Goal: Find specific page/section: Find specific page/section

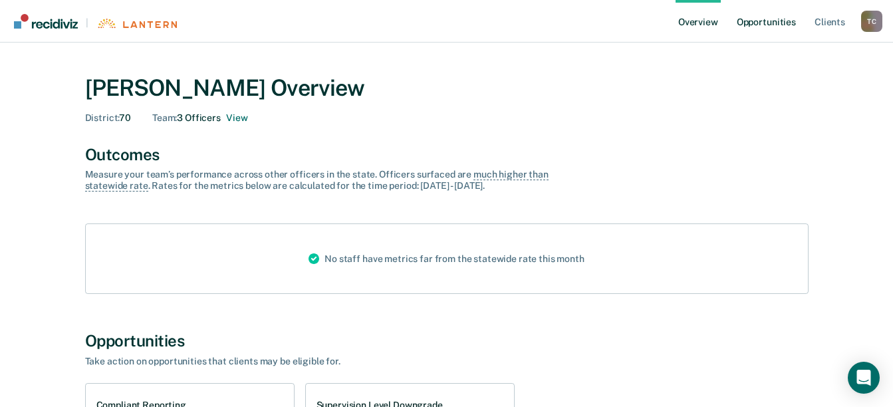
click at [766, 21] on link "Opportunities" at bounding box center [766, 21] width 64 height 43
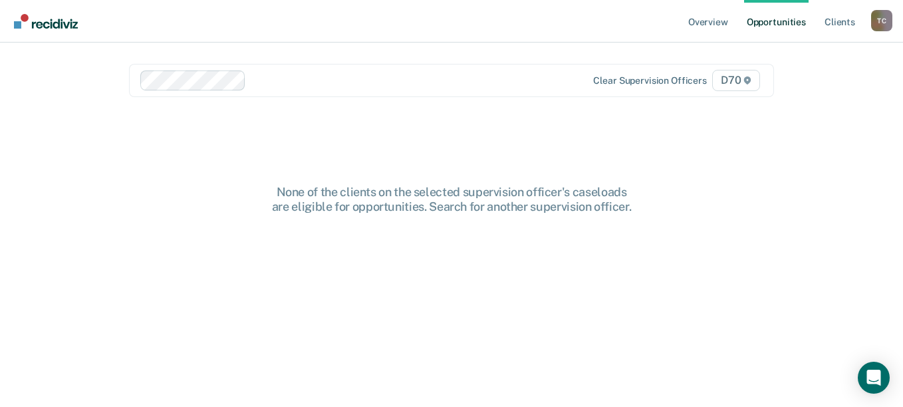
click at [734, 79] on span "D70" at bounding box center [736, 80] width 48 height 21
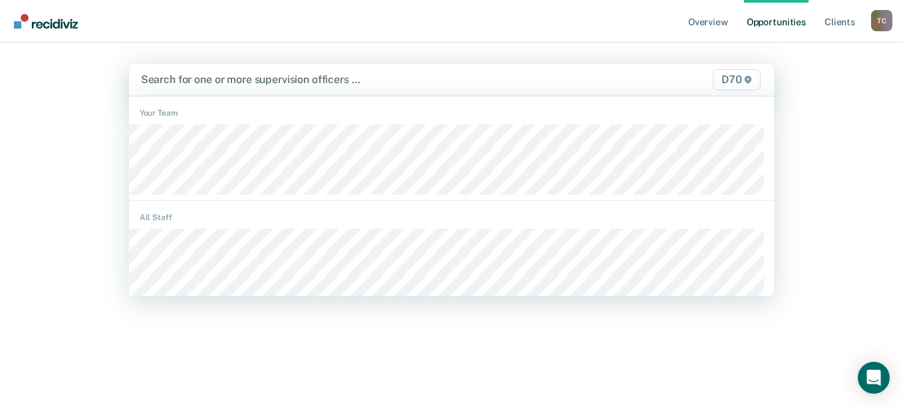
click at [768, 21] on link "Opportunities" at bounding box center [776, 21] width 64 height 43
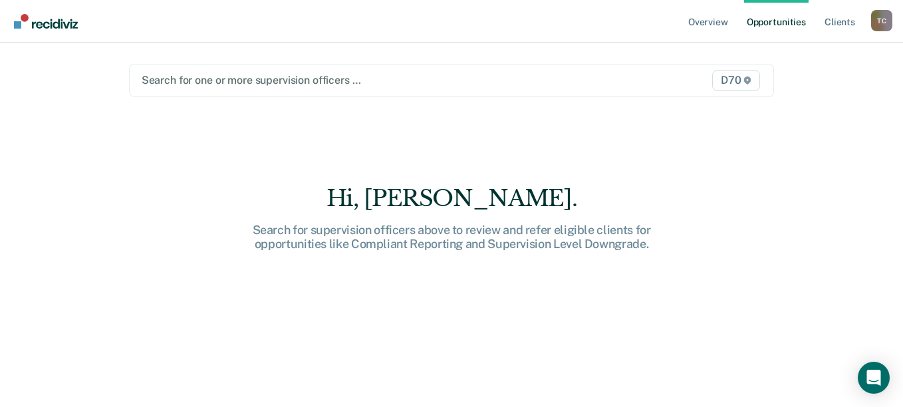
click at [728, 79] on span "D70" at bounding box center [736, 80] width 48 height 21
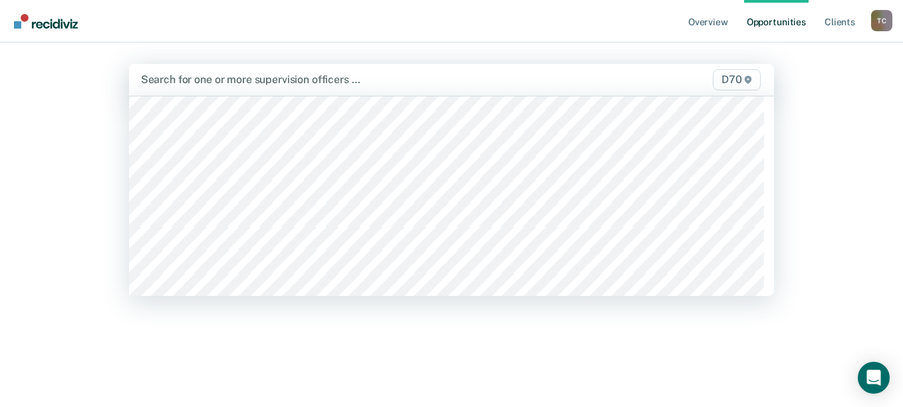
scroll to position [882, 0]
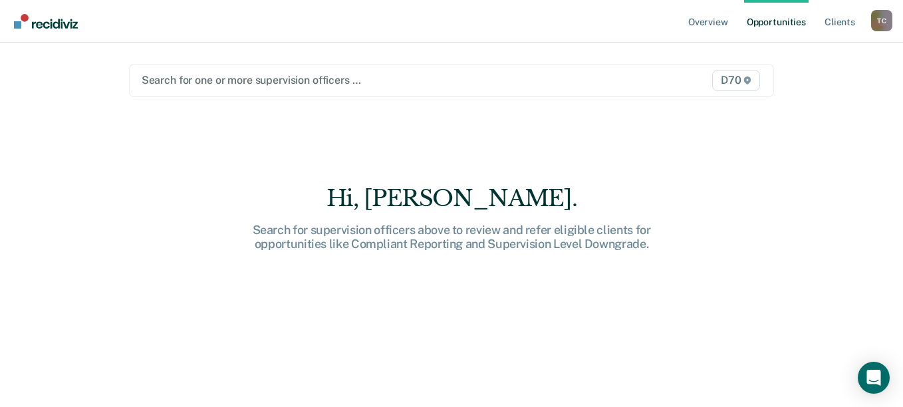
click at [768, 21] on link "Opportunities" at bounding box center [776, 21] width 64 height 43
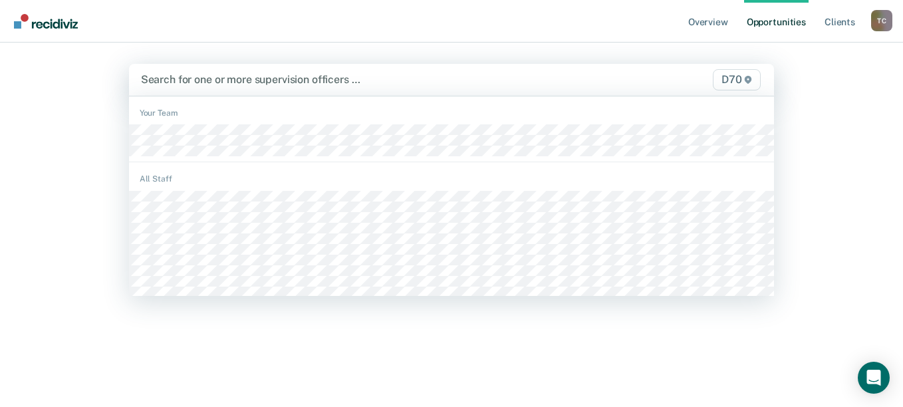
click at [729, 83] on span "D70" at bounding box center [737, 79] width 48 height 21
